Goal: Task Accomplishment & Management: Manage account settings

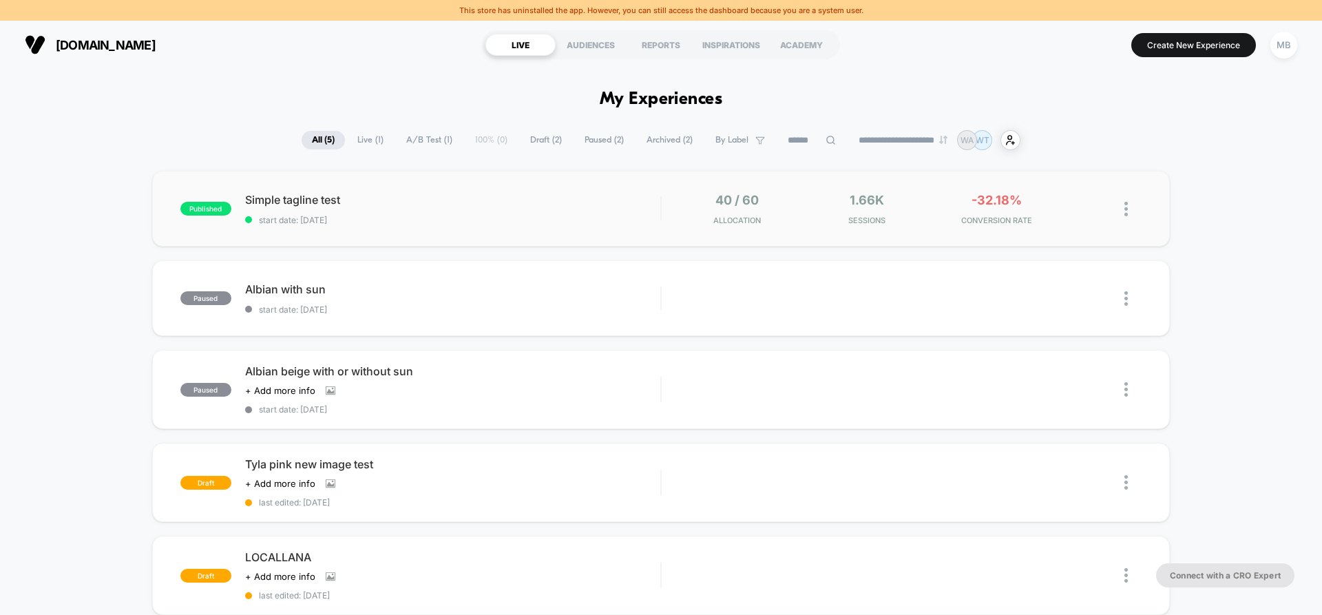
click at [1125, 214] on img at bounding box center [1125, 209] width 3 height 14
click at [1029, 193] on div "Pause" at bounding box center [1055, 193] width 124 height 31
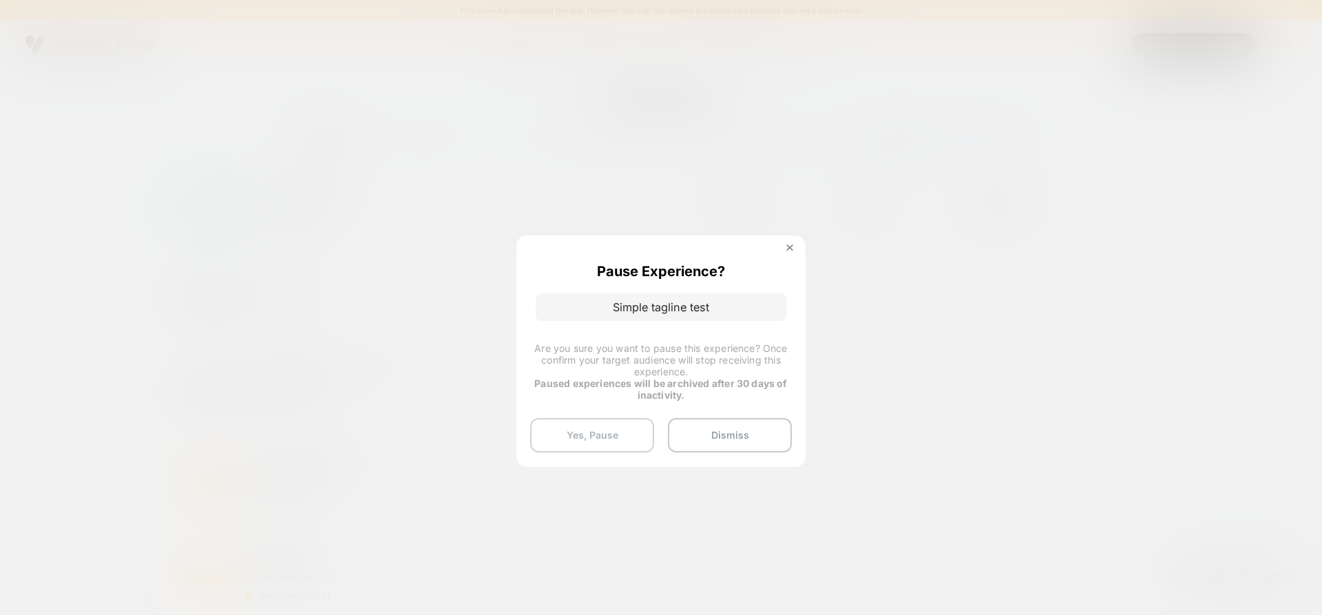
click at [579, 434] on button "Yes, Pause" at bounding box center [592, 435] width 124 height 34
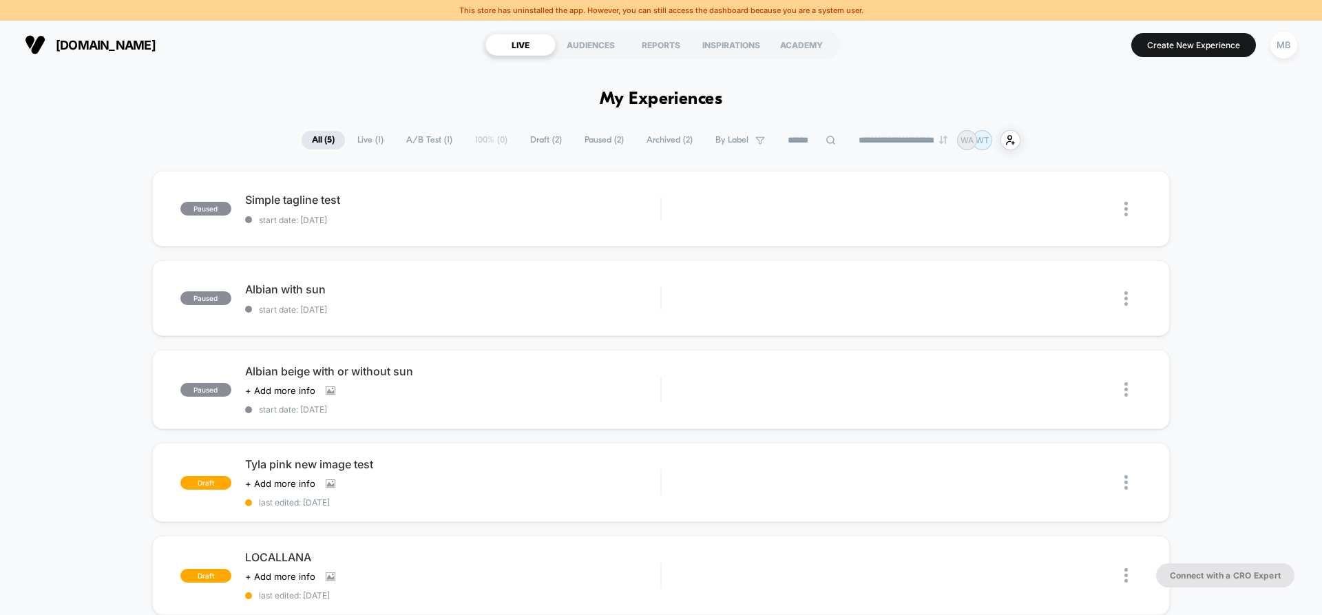
click at [362, 139] on span "Live ( 1 )" at bounding box center [370, 140] width 47 height 19
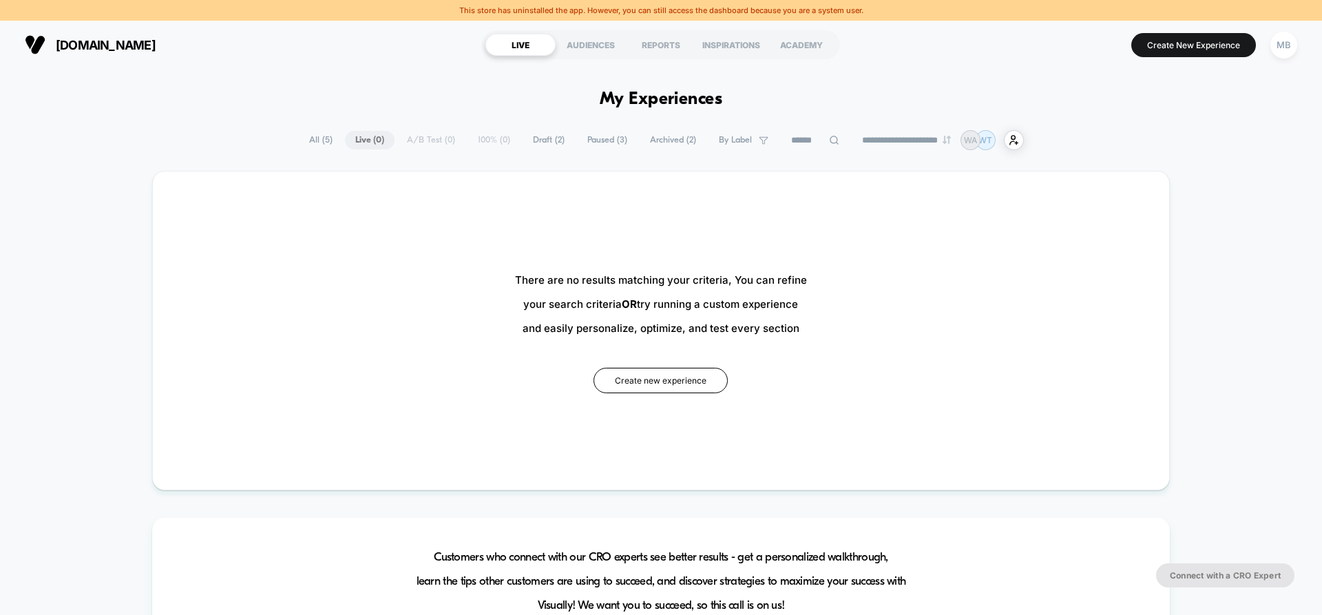
click at [427, 145] on div "**********" at bounding box center [661, 140] width 725 height 20
click at [549, 142] on span "Draft ( 2 )" at bounding box center [548, 140] width 52 height 19
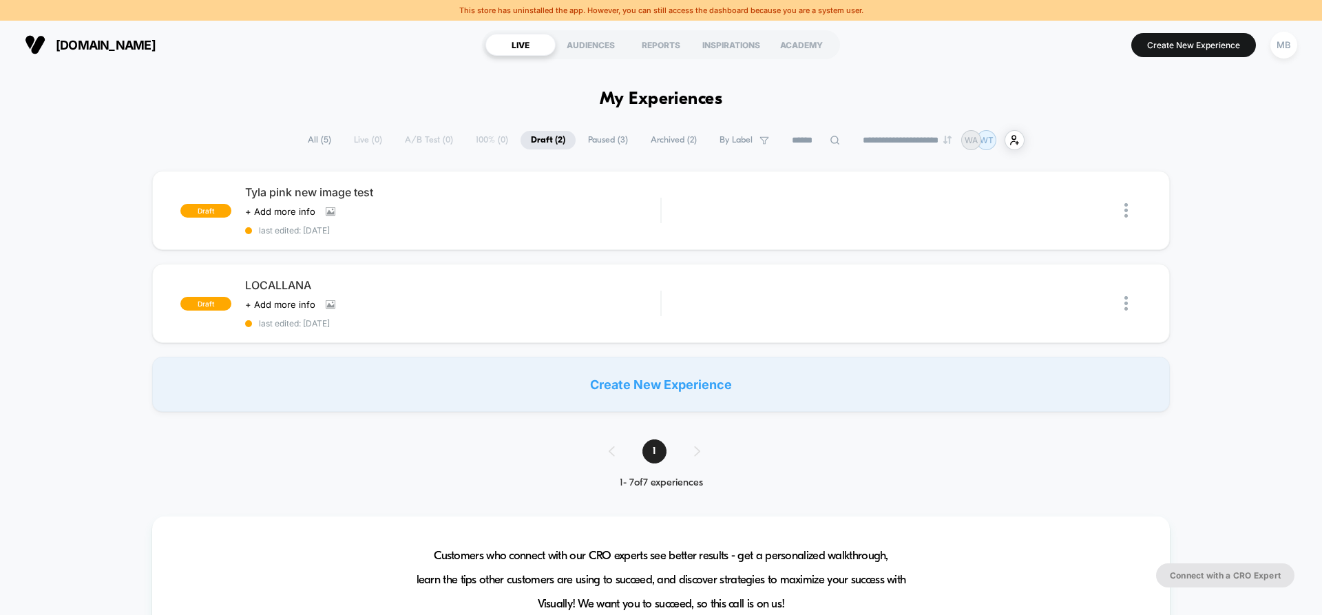
click at [613, 140] on span "Paused ( 3 )" at bounding box center [608, 140] width 61 height 19
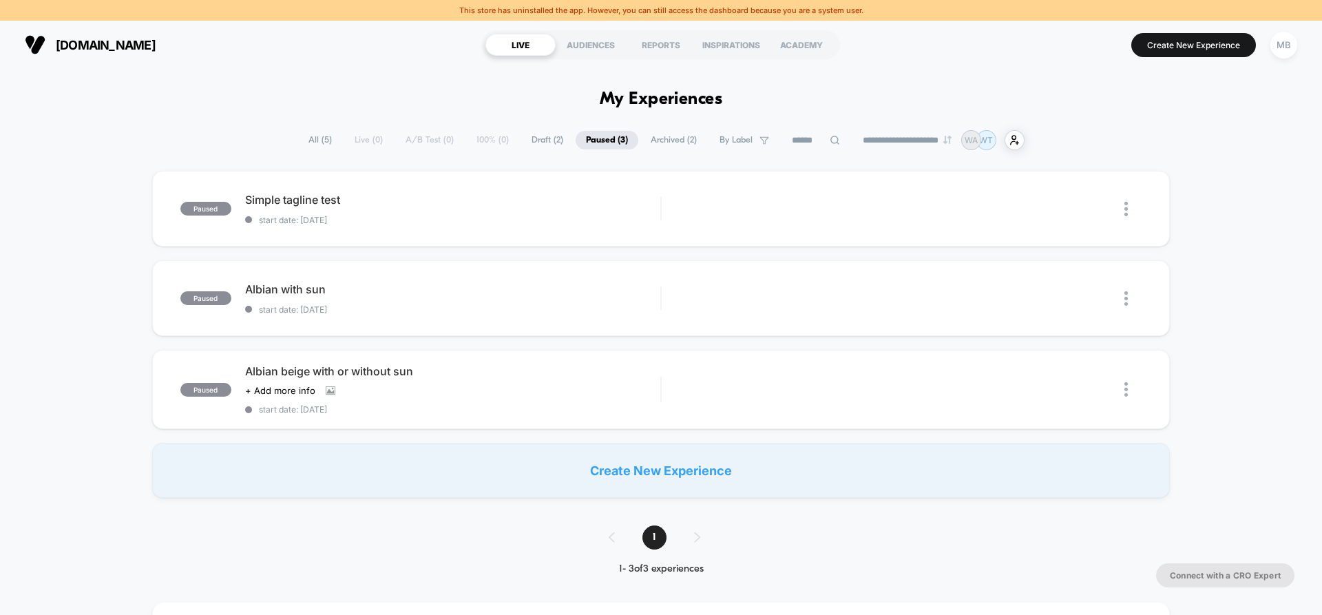
click at [662, 140] on span "Archived ( 2 )" at bounding box center [673, 140] width 67 height 19
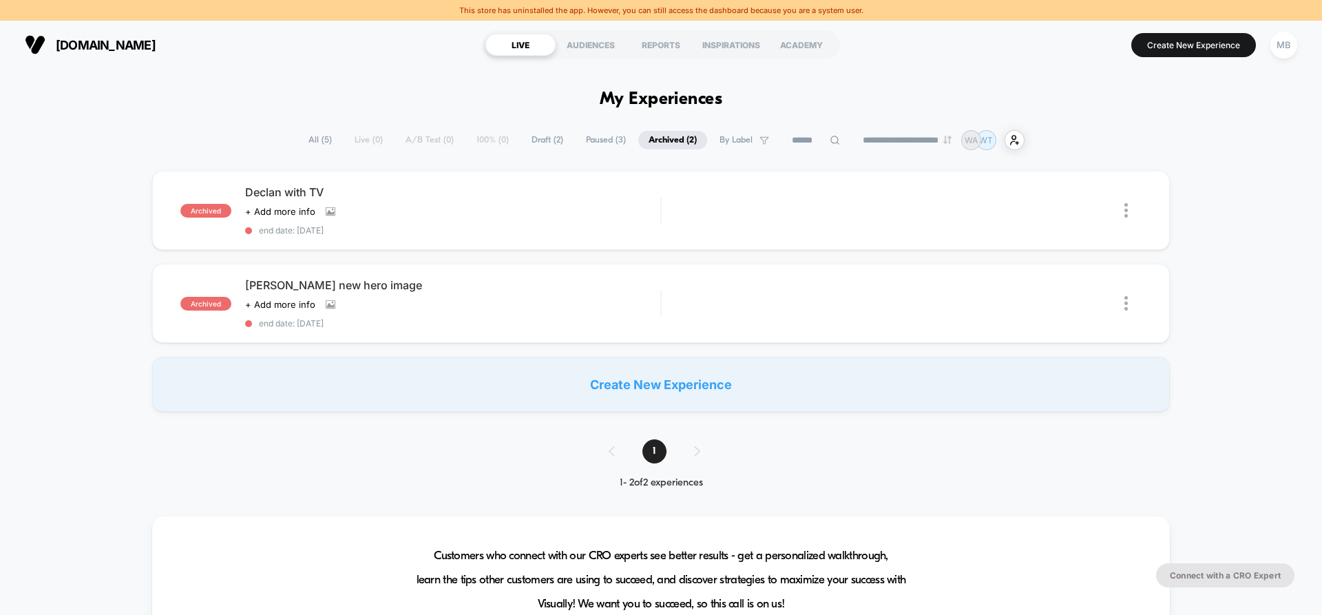
drag, startPoint x: 304, startPoint y: 140, endPoint x: 356, endPoint y: 140, distance: 51.6
click at [305, 140] on span "All ( 5 )" at bounding box center [320, 140] width 44 height 19
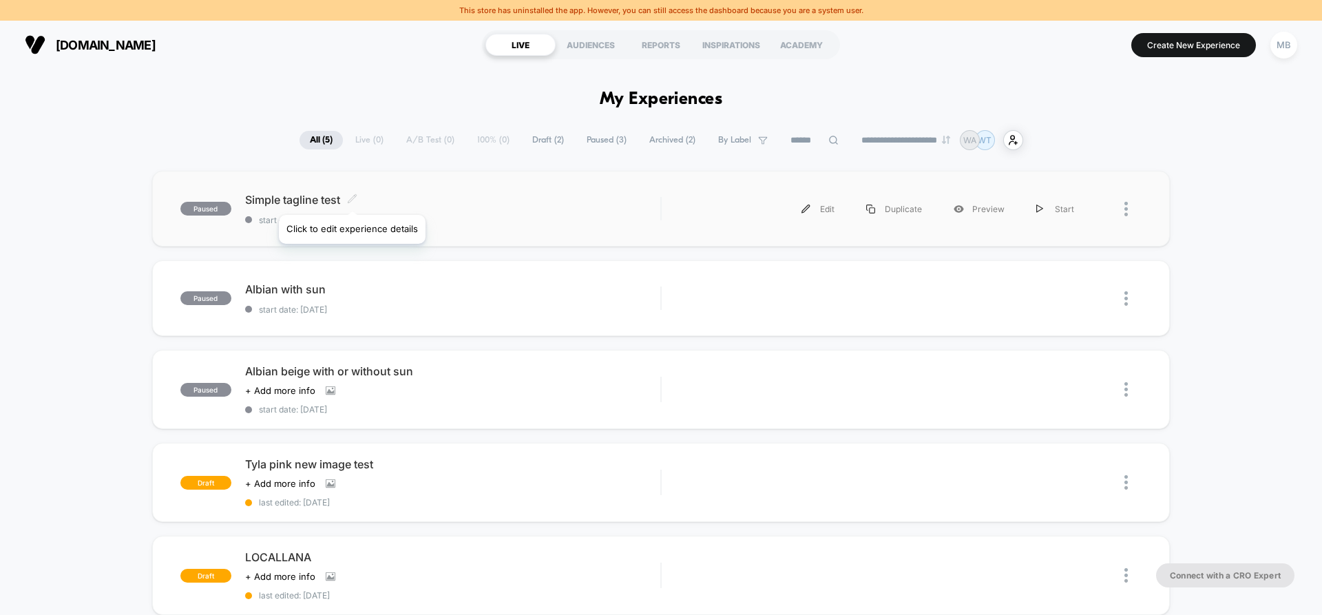
click at [351, 198] on icon at bounding box center [352, 198] width 10 height 10
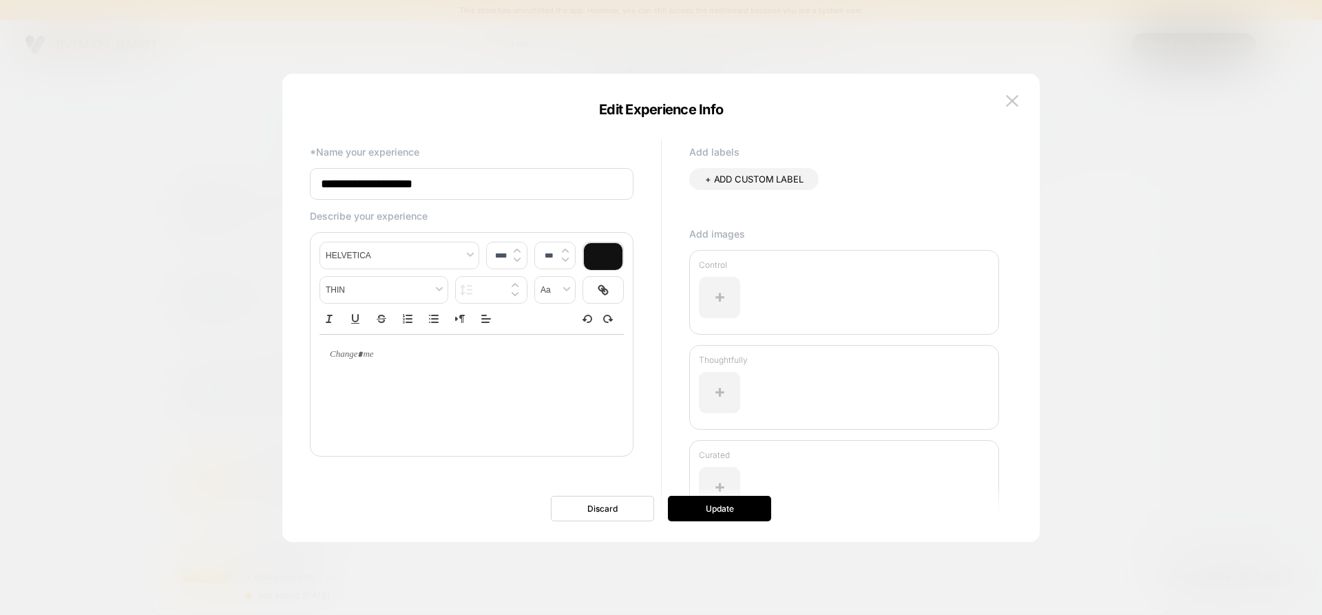
click at [484, 184] on input "**********" at bounding box center [472, 184] width 324 height 32
